Goal: Information Seeking & Learning: Learn about a topic

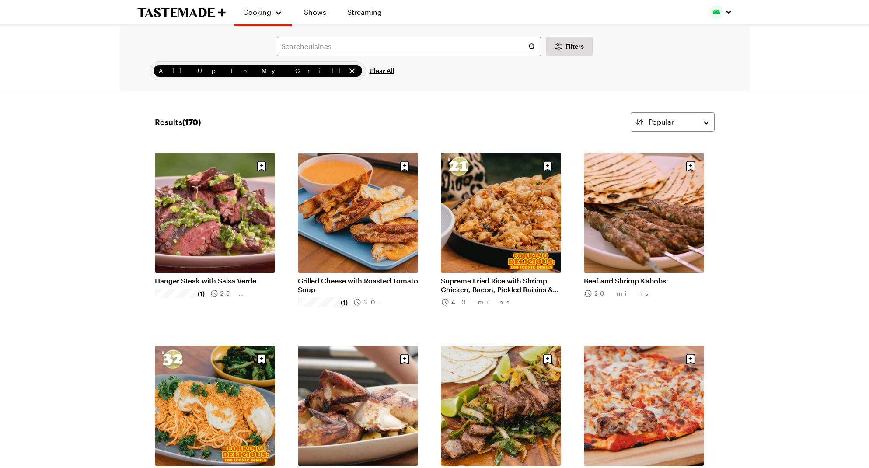
click at [215, 279] on link "Hanger Steak with Salsa Verde" at bounding box center [215, 280] width 120 height 9
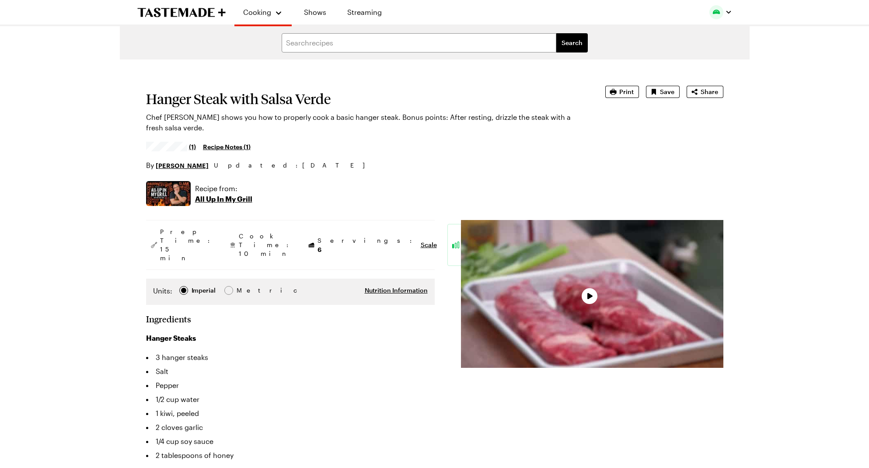
type textarea "x"
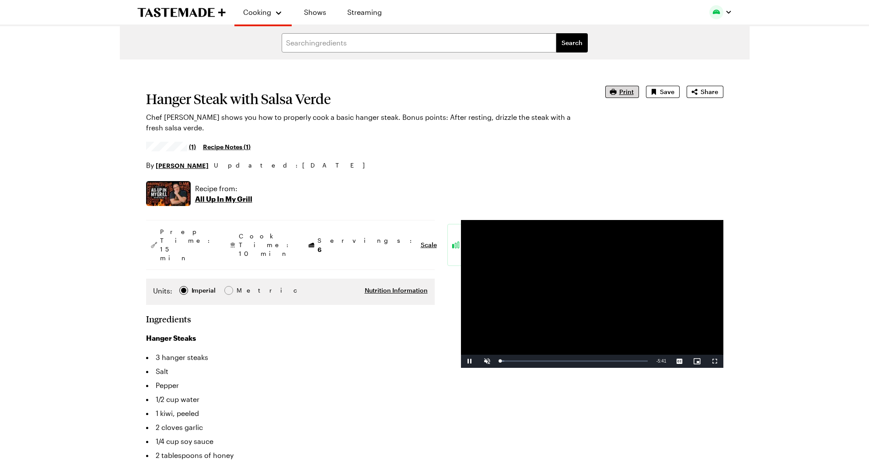
click at [625, 92] on span "Print" at bounding box center [626, 91] width 14 height 9
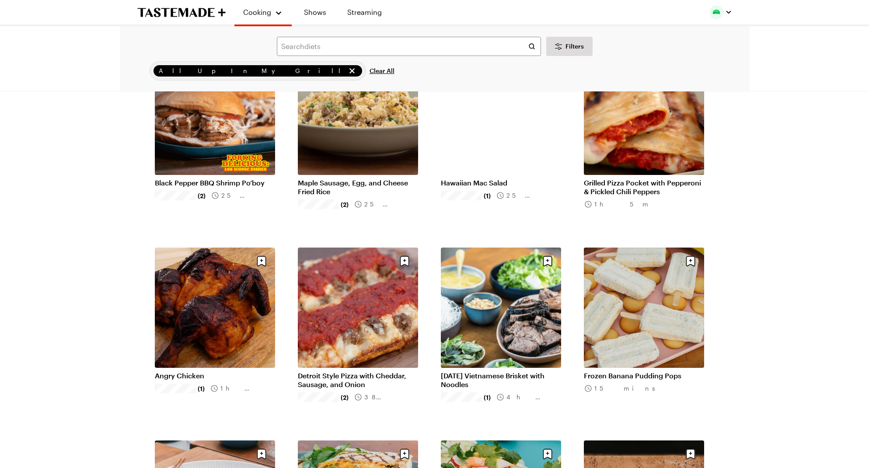
scroll to position [708, 0]
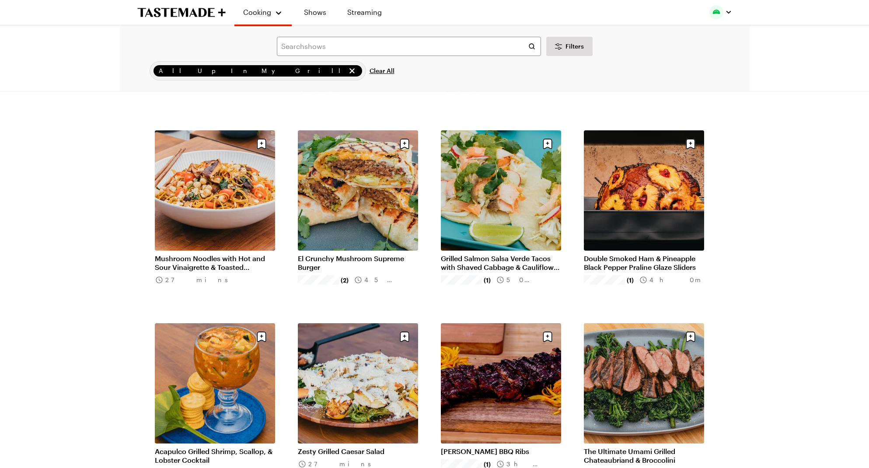
scroll to position [1017, 0]
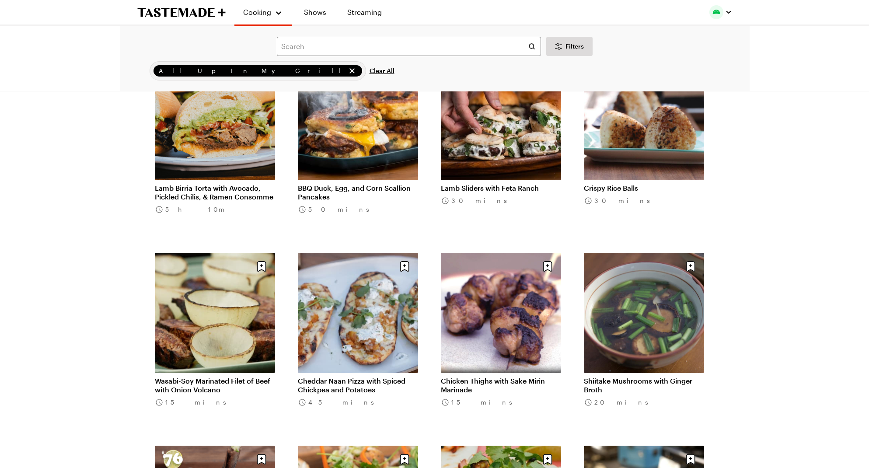
scroll to position [2627, 0]
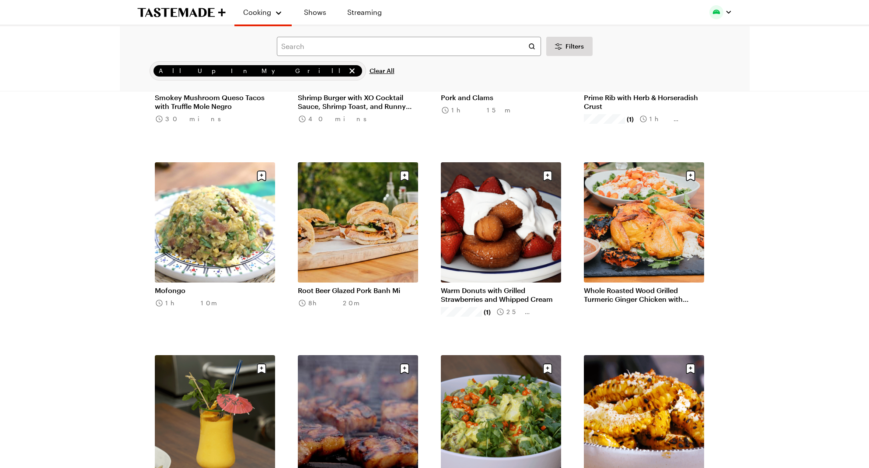
scroll to position [1128, 0]
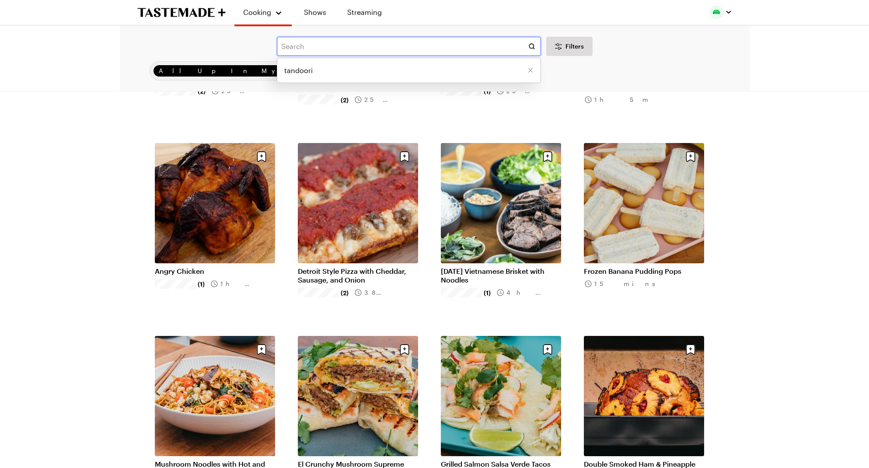
click at [363, 45] on input "text" at bounding box center [409, 46] width 264 height 19
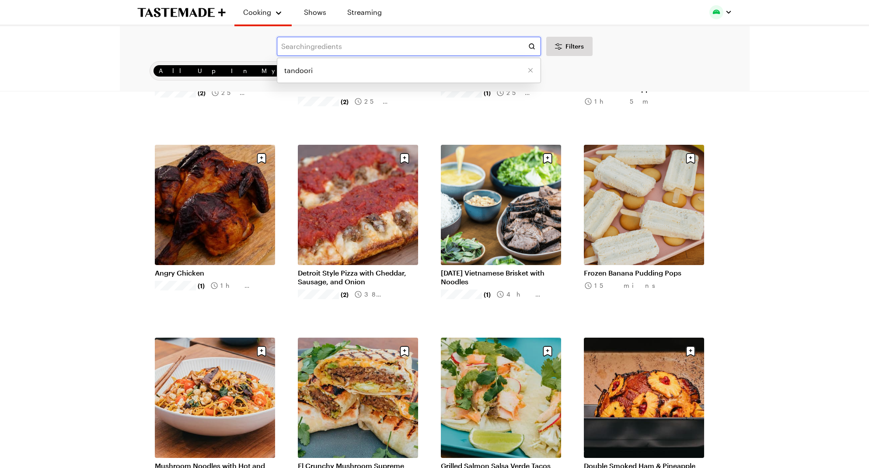
scroll to position [778, 0]
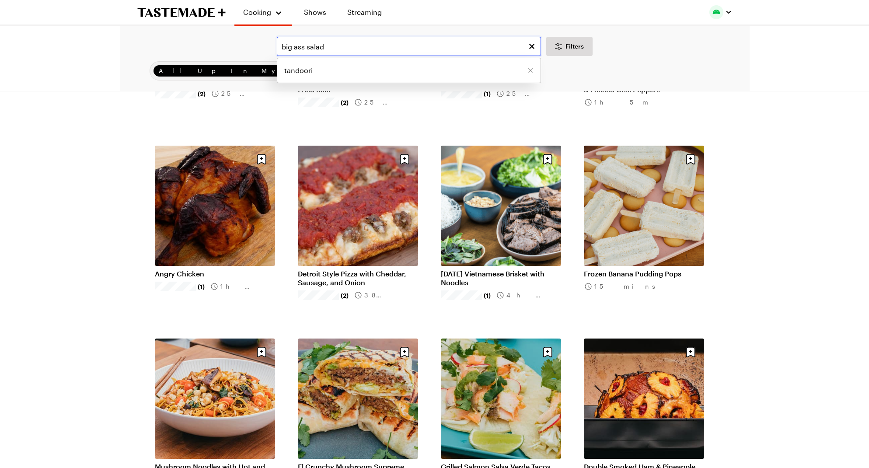
type input "big ass salad"
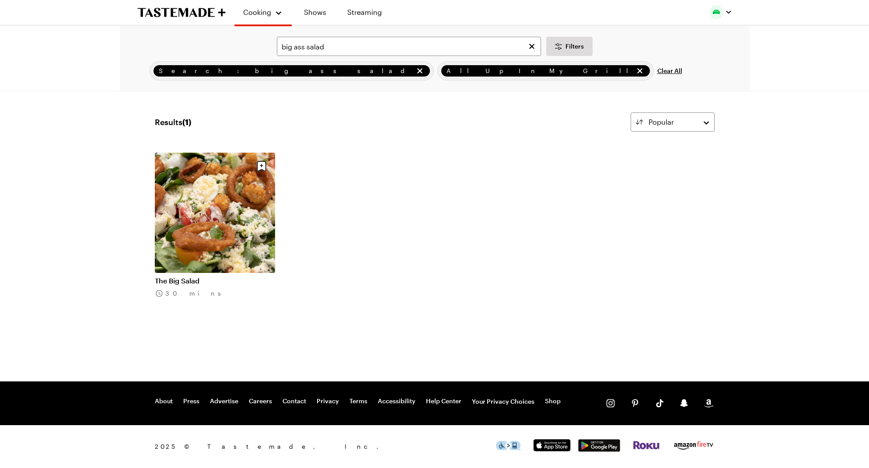
click at [186, 281] on link "The Big Salad" at bounding box center [215, 280] width 120 height 9
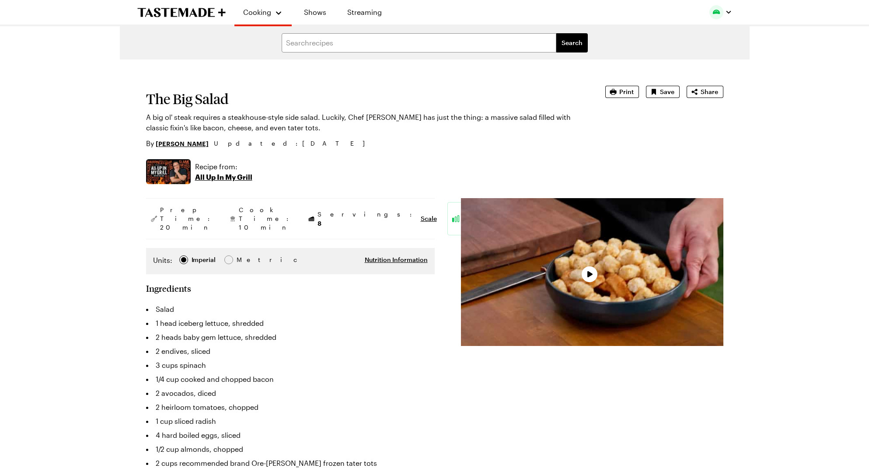
type textarea "x"
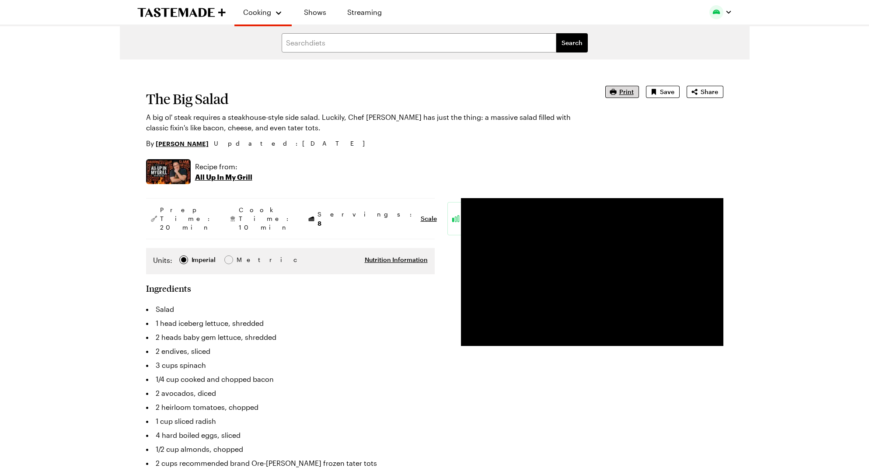
click at [624, 91] on span "Print" at bounding box center [626, 91] width 14 height 9
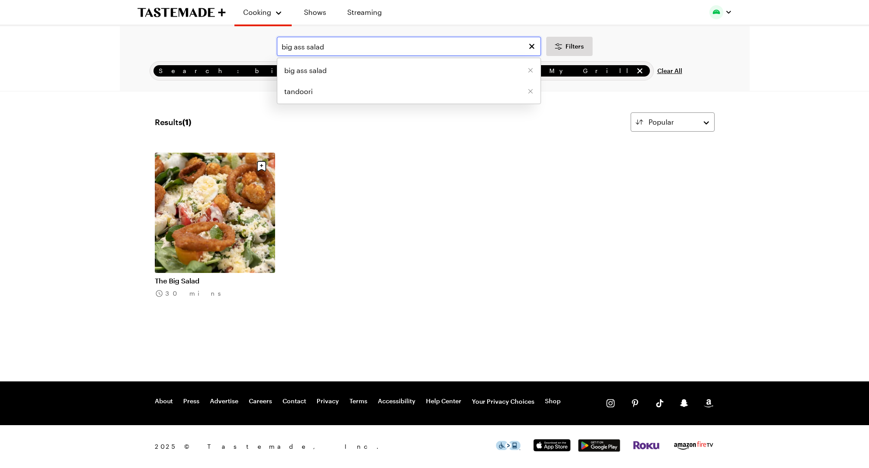
drag, startPoint x: 337, startPoint y: 44, endPoint x: 258, endPoint y: 40, distance: 79.3
click at [258, 40] on div "big ass salad big ass salad tandoori Filters" at bounding box center [434, 46] width 605 height 19
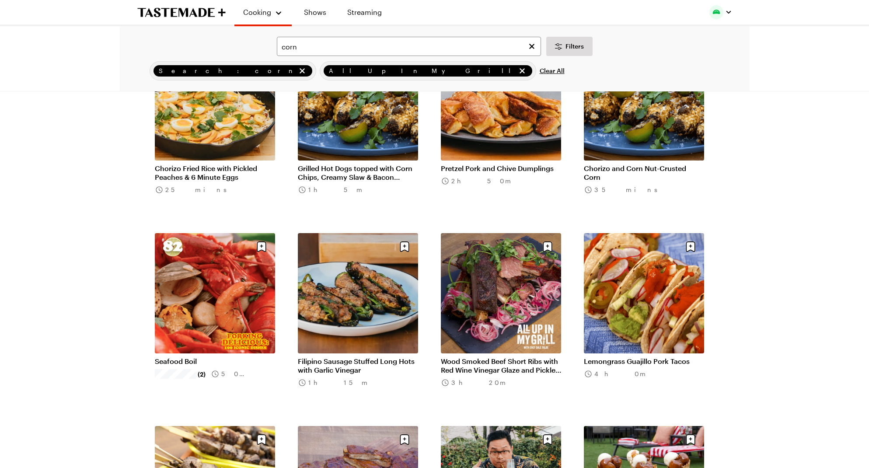
scroll to position [691, 0]
click at [320, 51] on input "corn" at bounding box center [409, 46] width 264 height 19
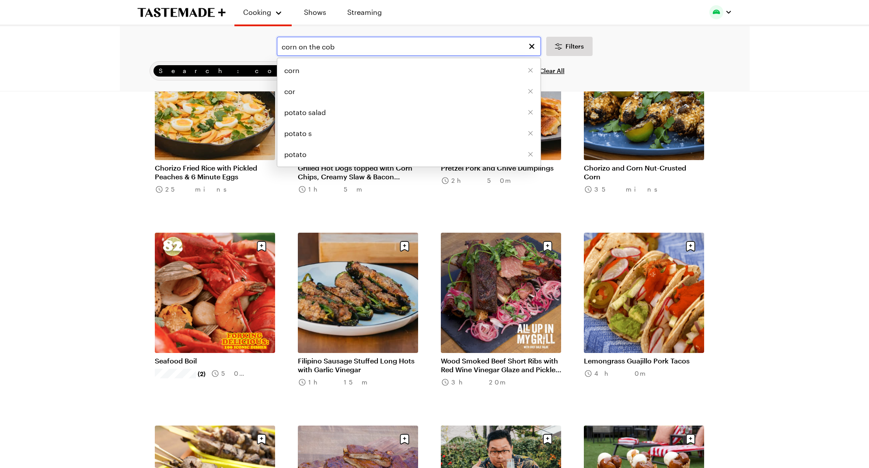
type input "corn on the cob"
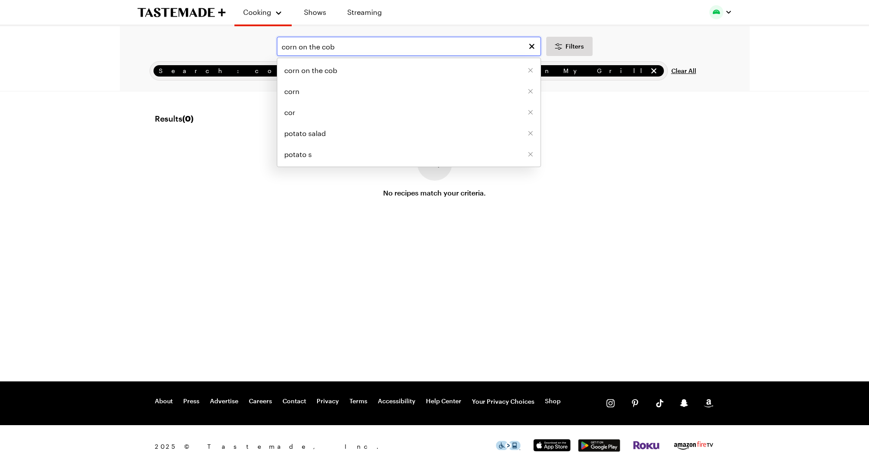
drag, startPoint x: 344, startPoint y: 48, endPoint x: 273, endPoint y: 46, distance: 70.9
click at [273, 46] on div "corn on the cob corn on the cob corn cor potato salad potato s Filters" at bounding box center [434, 46] width 605 height 19
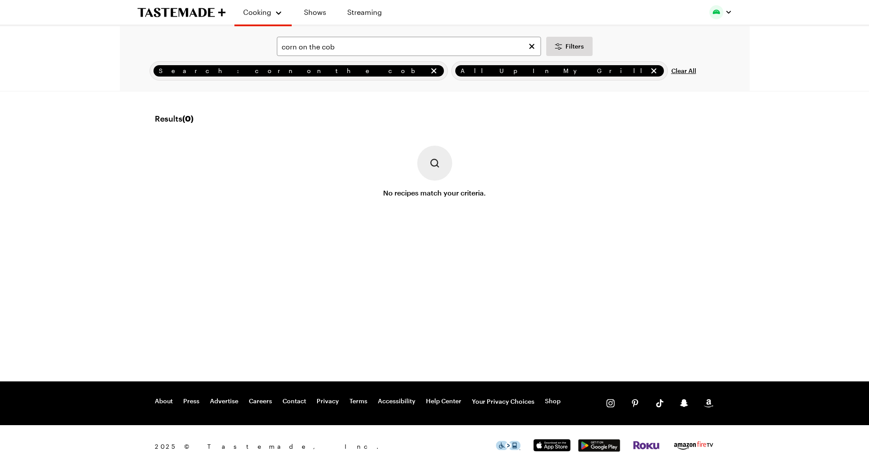
click at [244, 180] on div "No recipes match your criteria." at bounding box center [435, 172] width 560 height 52
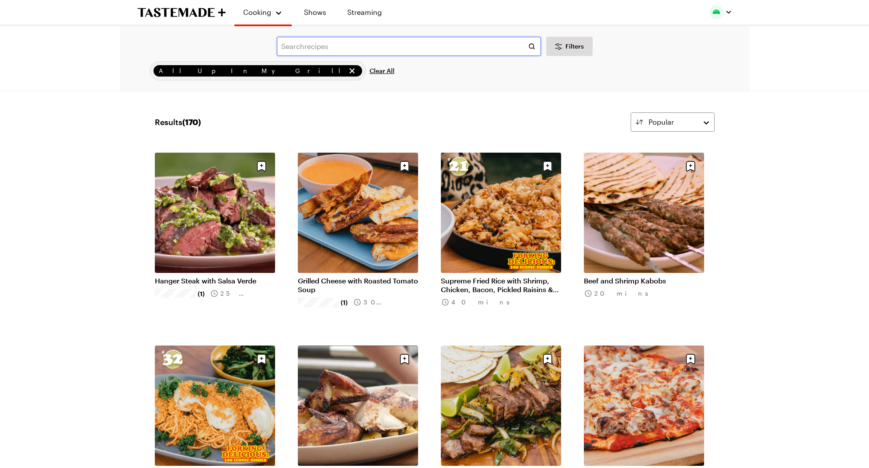
click at [399, 46] on input "text" at bounding box center [409, 46] width 264 height 19
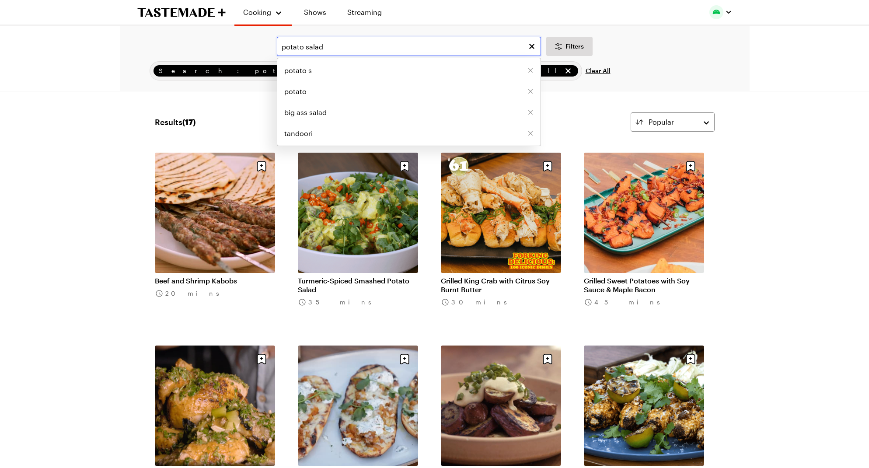
type input "potato salad"
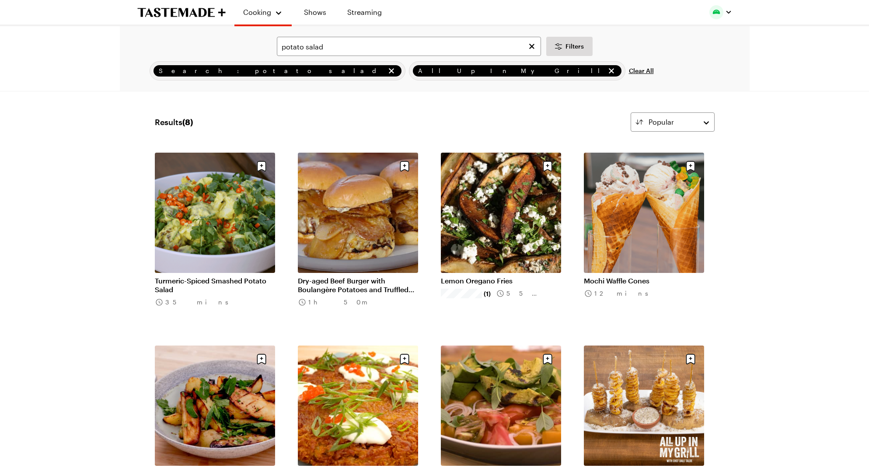
click at [224, 282] on link "Turmeric-Spiced Smashed Potato Salad" at bounding box center [215, 284] width 120 height 17
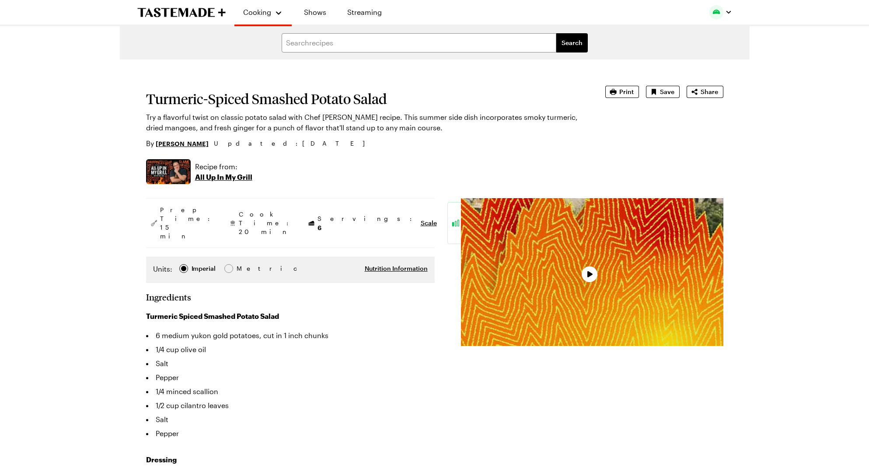
type textarea "x"
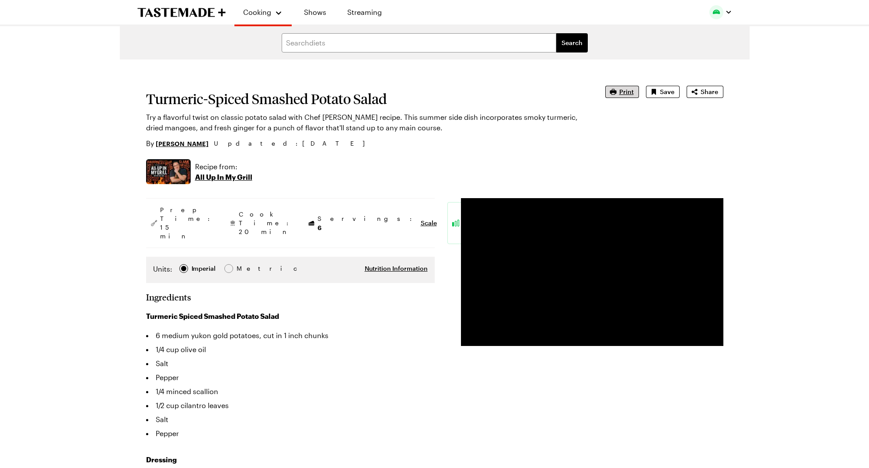
click at [632, 92] on span "Print" at bounding box center [626, 91] width 14 height 9
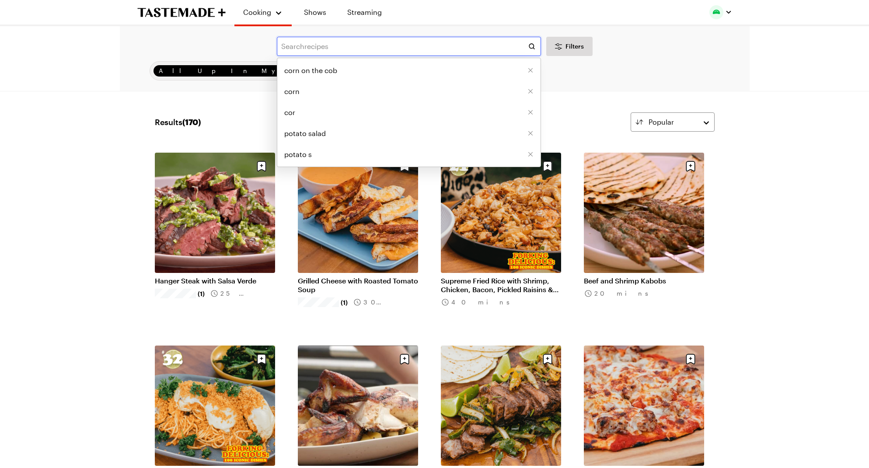
click at [384, 49] on input "text" at bounding box center [409, 46] width 264 height 19
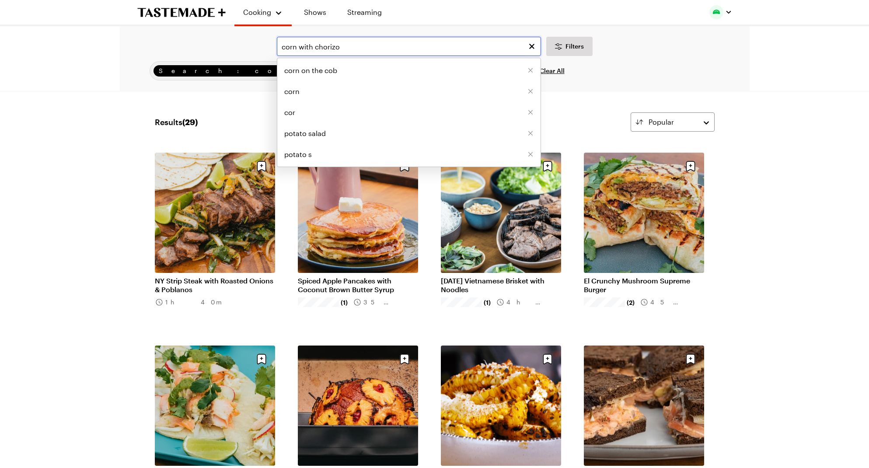
type input "corn with chorizo"
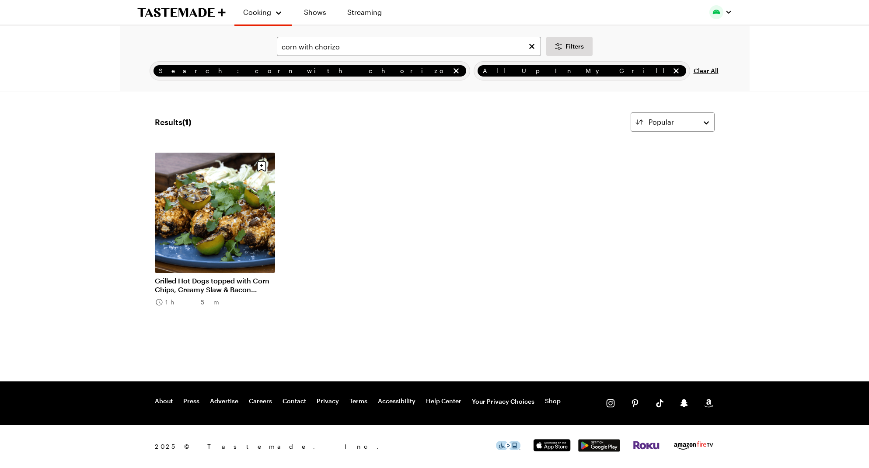
click at [222, 281] on link "Grilled Hot Dogs topped with Corn Chips, Creamy Slaw & Bacon Wrapped Jalapeño […" at bounding box center [215, 284] width 120 height 17
click at [205, 282] on link "Grilled Hot Dogs topped with Corn Chips, Creamy Slaw & Bacon Wrapped Jalapeño […" at bounding box center [215, 284] width 120 height 17
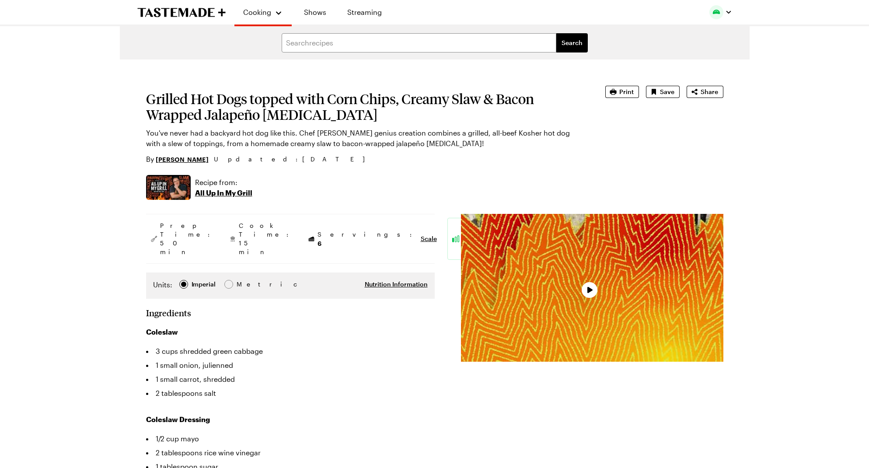
type textarea "x"
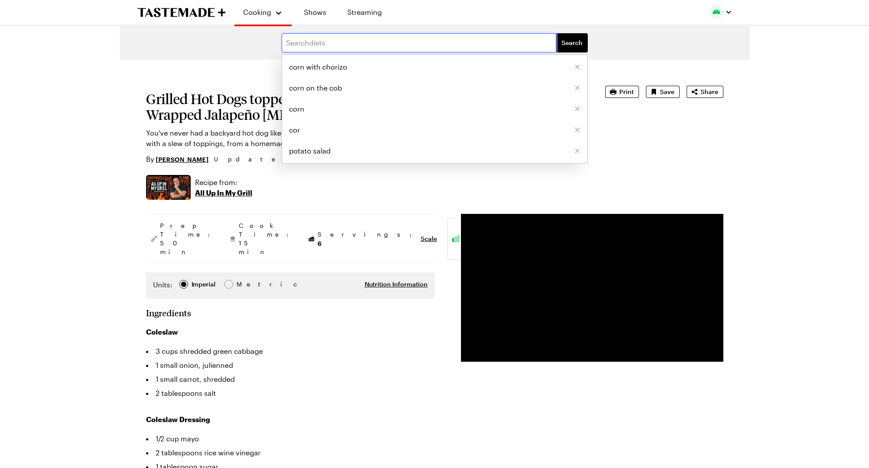
click at [374, 41] on input "text" at bounding box center [419, 42] width 275 height 19
click at [331, 67] on span "corn with chorizo" at bounding box center [318, 67] width 58 height 10
type input "corn with chorizo"
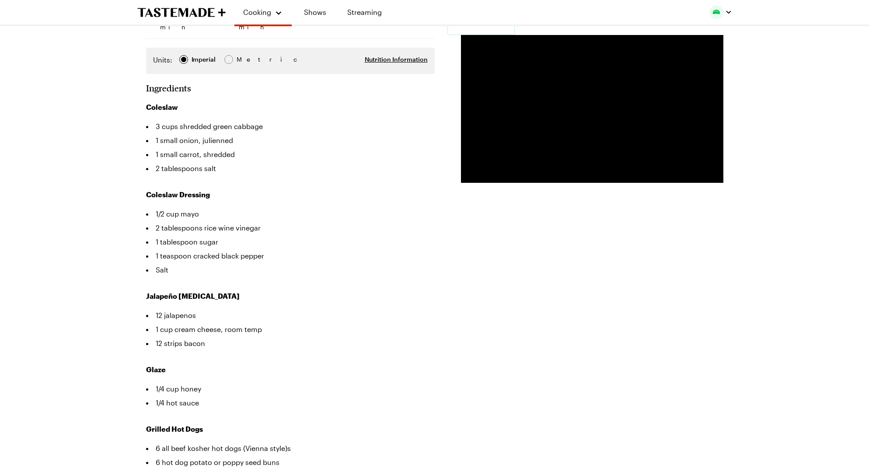
scroll to position [103, 0]
